Goal: Task Accomplishment & Management: Use online tool/utility

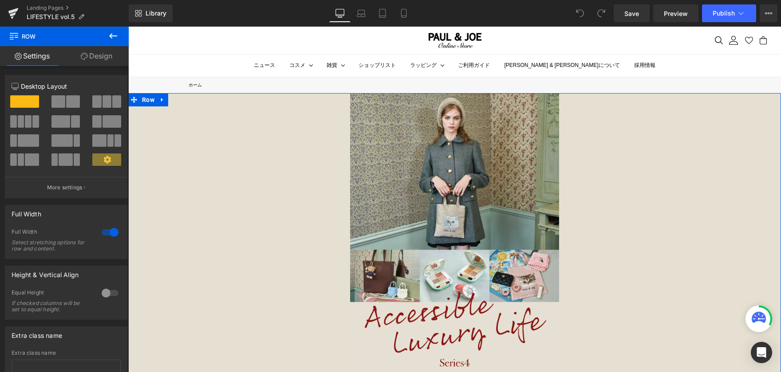
drag, startPoint x: 93, startPoint y: 55, endPoint x: 79, endPoint y: 142, distance: 88.1
click at [93, 55] on link "Design" at bounding box center [96, 56] width 64 height 20
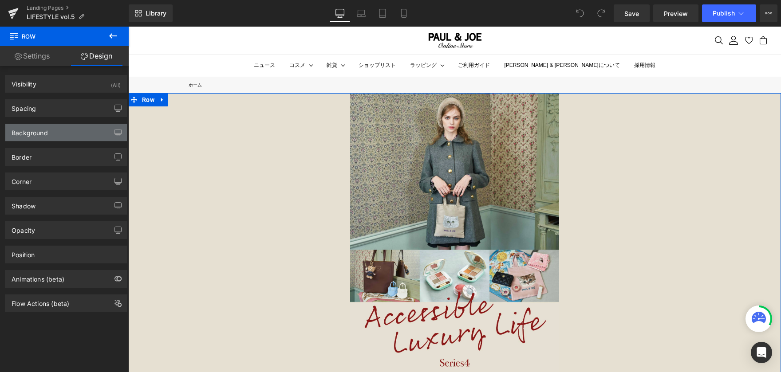
type input "#e6e0d2"
type input "100"
click at [79, 132] on div "Background" at bounding box center [66, 132] width 122 height 17
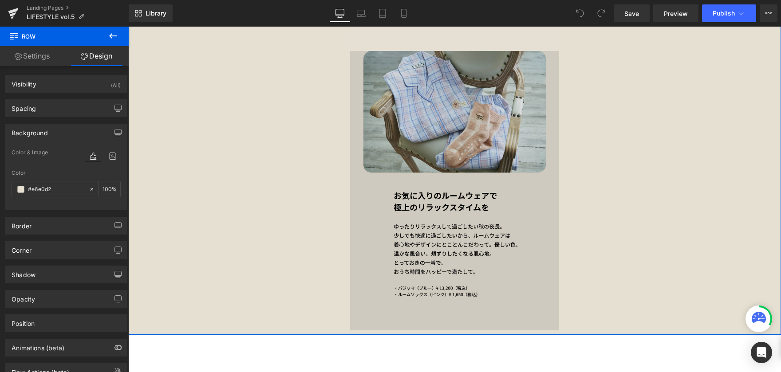
scroll to position [3107, 0]
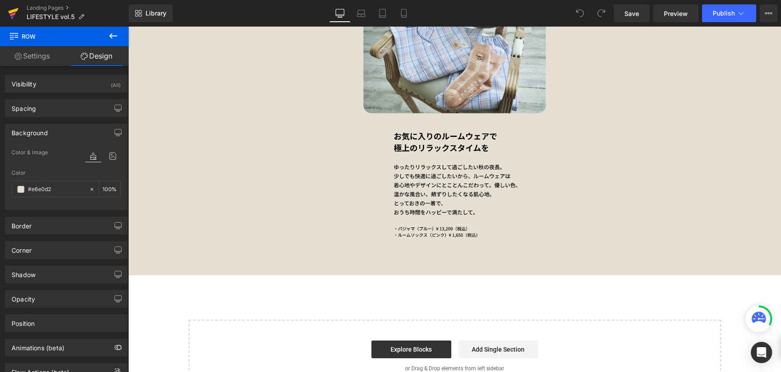
click at [17, 13] on icon at bounding box center [13, 13] width 11 height 22
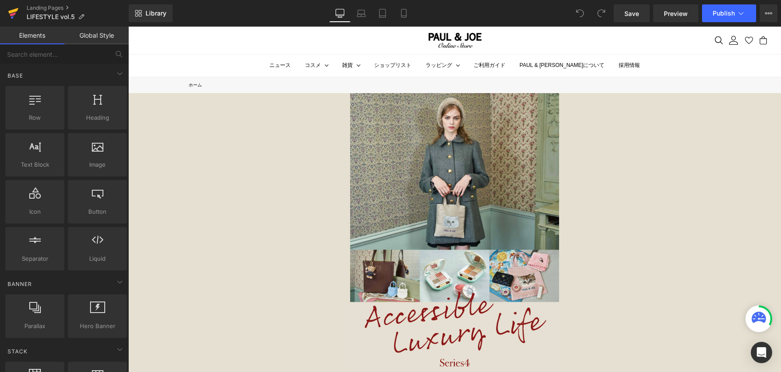
click at [13, 11] on icon at bounding box center [13, 11] width 10 height 6
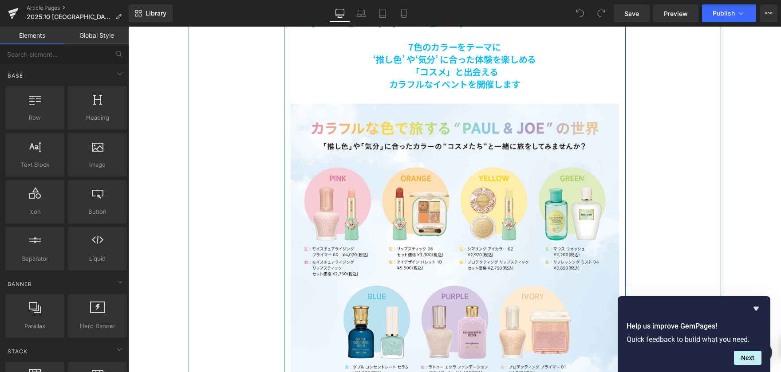
scroll to position [533, 0]
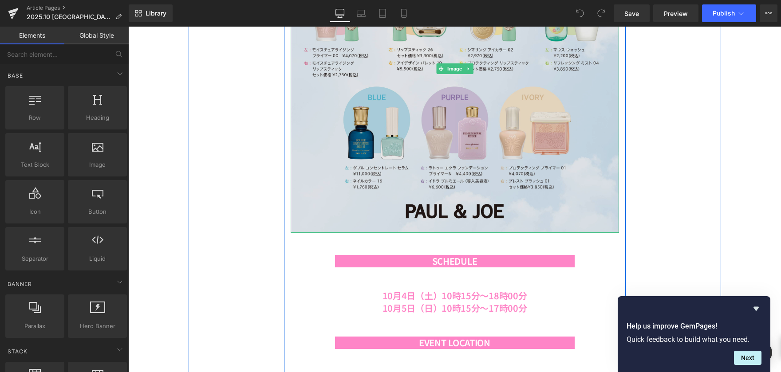
scroll to position [666, 0]
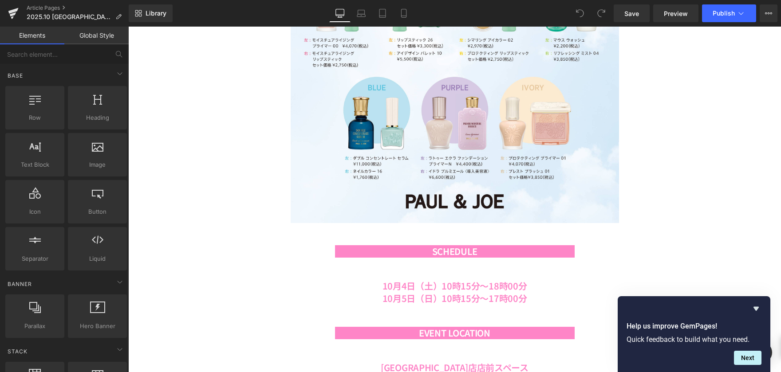
click at [149, 216] on div "Image ポール＆ ジョーの世界を“色”で旅してみませんか? 7色のカラーをテーマに ‘推し色’ や‘気分’ に合った体験を楽しめる 「コスメ」と出会える …" at bounding box center [454, 352] width 653 height 1851
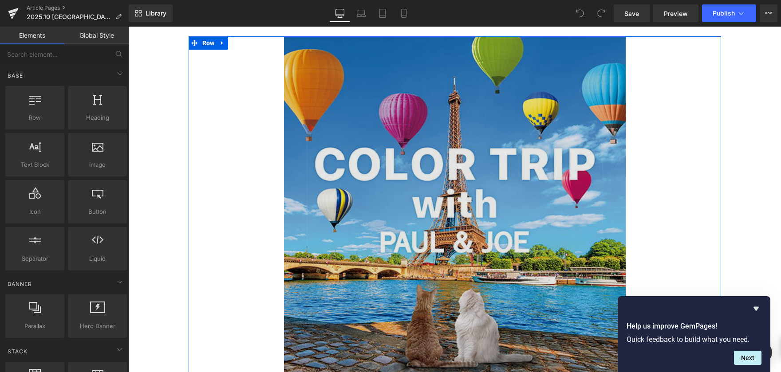
scroll to position [0, 0]
